Goal: Task Accomplishment & Management: Manage account settings

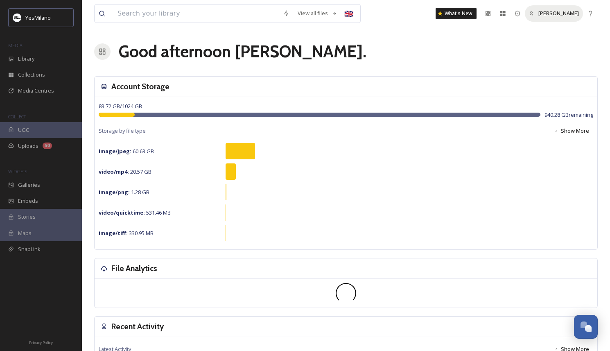
click at [547, 11] on span "[PERSON_NAME]" at bounding box center [558, 12] width 41 height 7
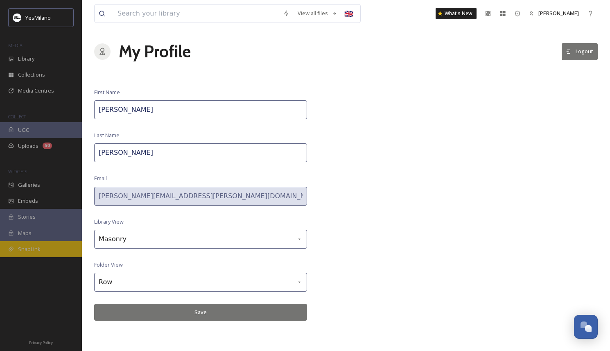
click at [24, 246] on span "SnapLink" at bounding box center [29, 249] width 23 height 8
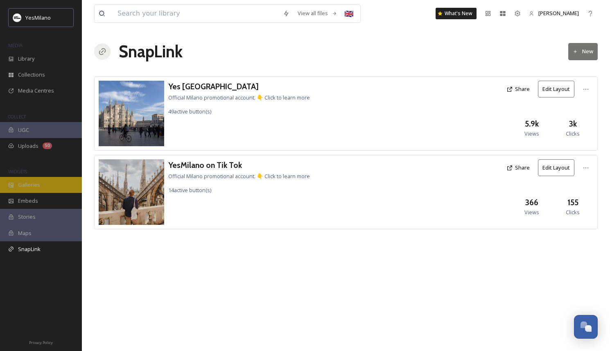
click at [34, 191] on div "Galleries" at bounding box center [41, 185] width 82 height 16
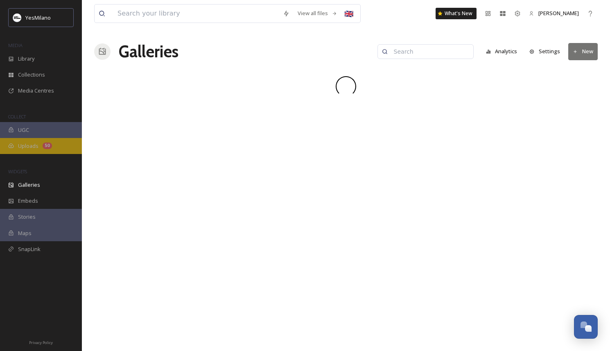
click at [36, 149] on span "Uploads" at bounding box center [28, 146] width 20 height 8
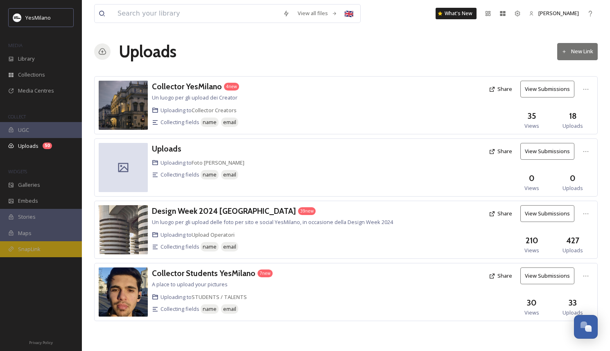
click at [37, 255] on div "SnapLink" at bounding box center [41, 249] width 82 height 16
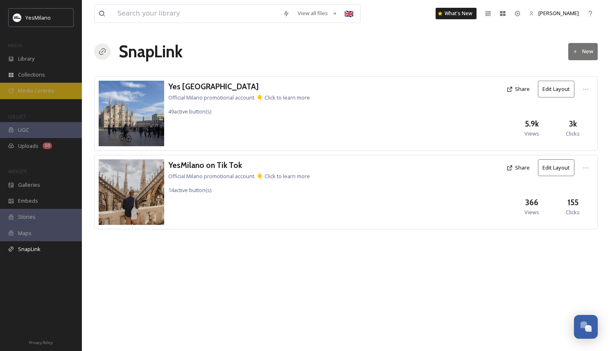
click at [46, 91] on span "Media Centres" at bounding box center [36, 91] width 36 height 8
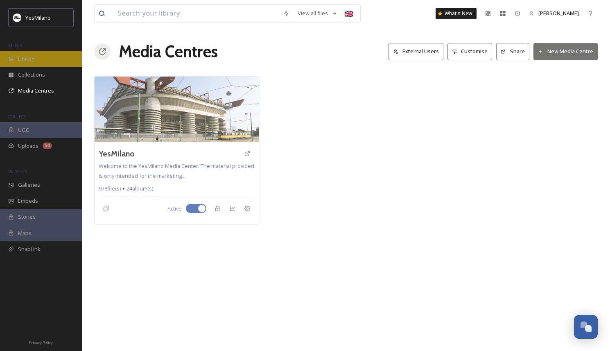
click at [40, 55] on div "Library" at bounding box center [41, 59] width 82 height 16
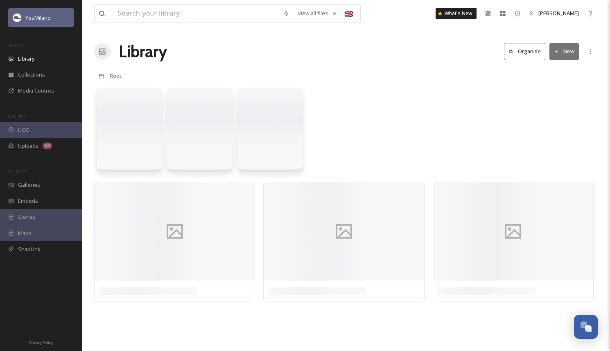
click at [39, 17] on span "YesMilano" at bounding box center [37, 17] width 25 height 7
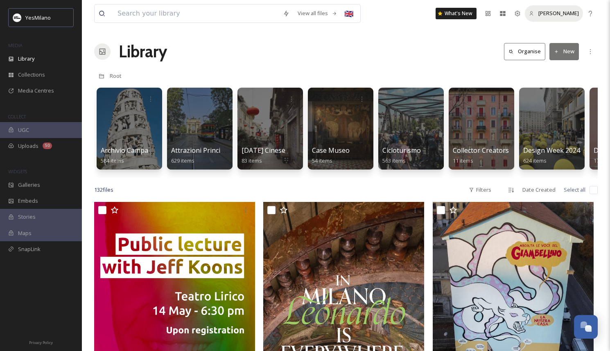
click at [551, 12] on span "[PERSON_NAME]" at bounding box center [558, 12] width 41 height 7
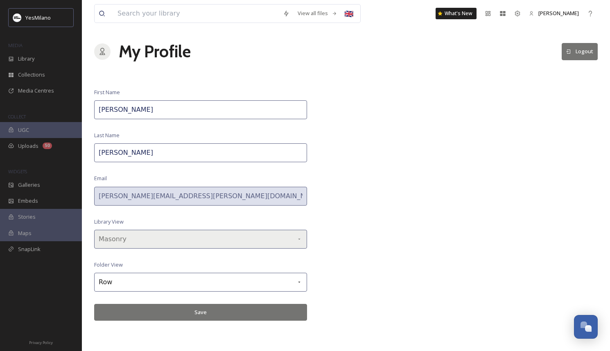
click at [273, 238] on div "Masonry" at bounding box center [200, 239] width 213 height 19
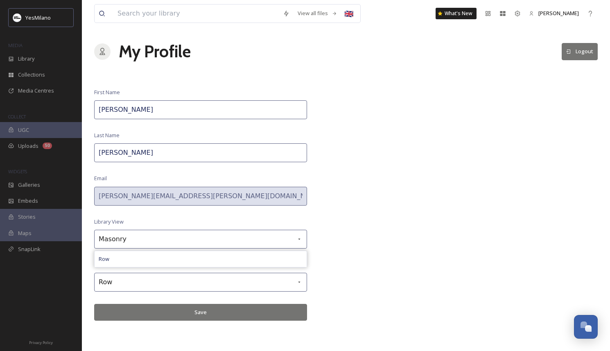
click at [354, 210] on div "View all files 🇬🇧 What's New [PERSON_NAME] My Profile Logout First Name [PERSON…" at bounding box center [346, 175] width 528 height 351
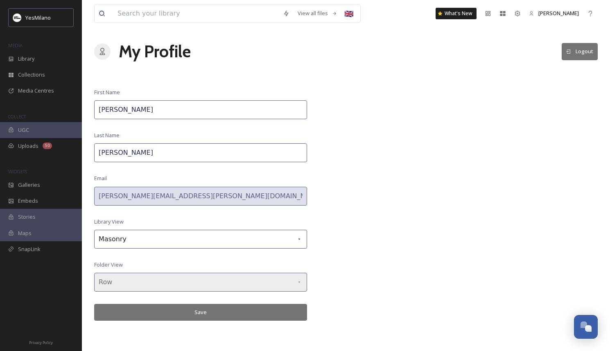
click at [262, 274] on div "Row" at bounding box center [200, 282] width 213 height 19
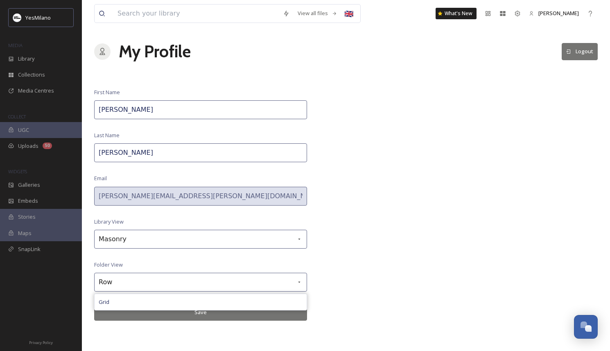
click at [368, 213] on div "View all files 🇬🇧 What's New [PERSON_NAME] My Profile Logout First Name [PERSON…" at bounding box center [346, 175] width 528 height 351
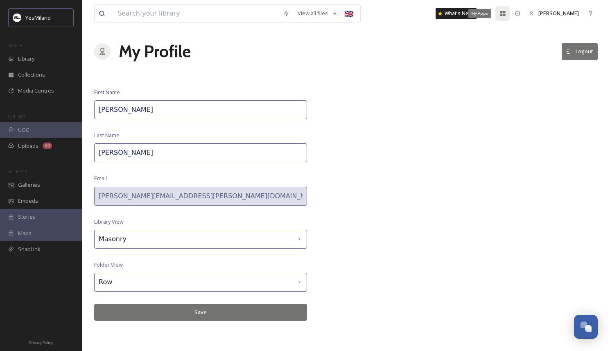
click at [504, 13] on div "My Apps" at bounding box center [502, 13] width 15 height 15
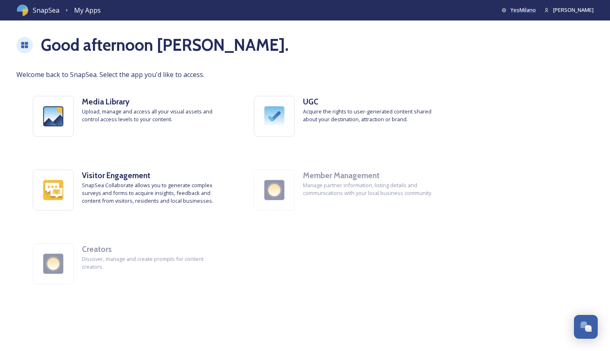
click at [532, 12] on span "YesMilano" at bounding box center [522, 9] width 25 height 7
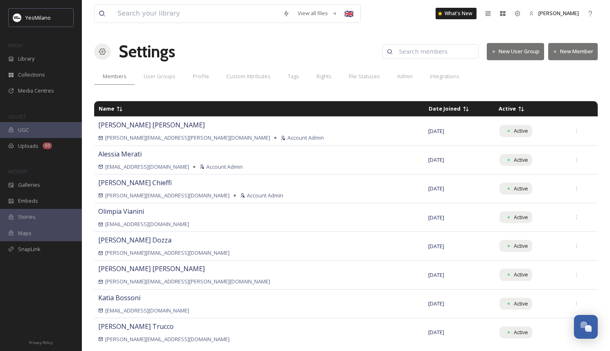
click at [567, 54] on button "New Member" at bounding box center [573, 51] width 50 height 17
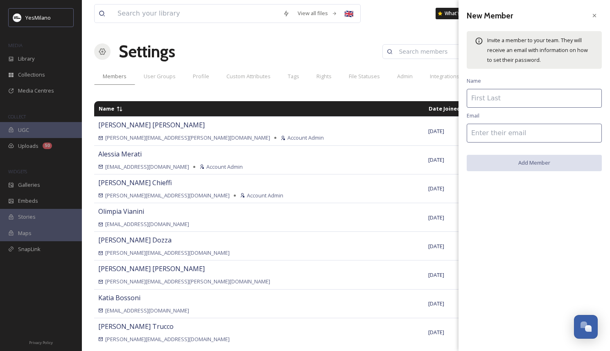
click at [499, 99] on input at bounding box center [534, 98] width 135 height 19
type input "[PERSON_NAME]"
click at [488, 135] on input at bounding box center [534, 133] width 135 height 19
click at [515, 132] on input at bounding box center [534, 133] width 135 height 19
paste input "[PERSON_NAME][EMAIL_ADDRESS][DOMAIN_NAME]"
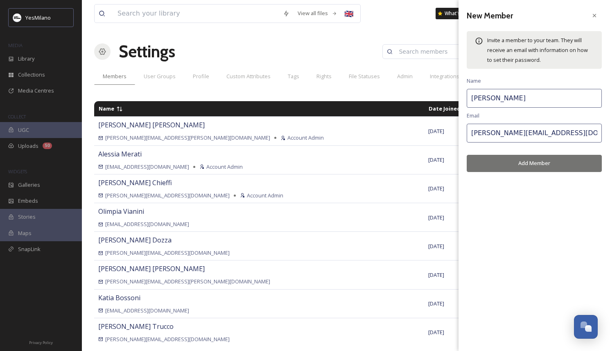
type input "[PERSON_NAME][EMAIL_ADDRESS][DOMAIN_NAME]"
click at [492, 219] on div "New Member Invite a member to your team. They will receive an email with inform…" at bounding box center [533, 175] width 151 height 351
click at [519, 165] on button "Add Member" at bounding box center [534, 163] width 135 height 17
